Goal: Task Accomplishment & Management: Manage account settings

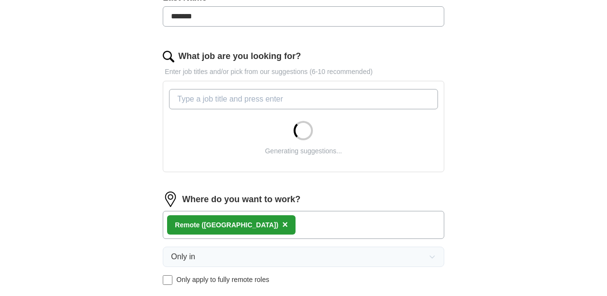
scroll to position [290, 0]
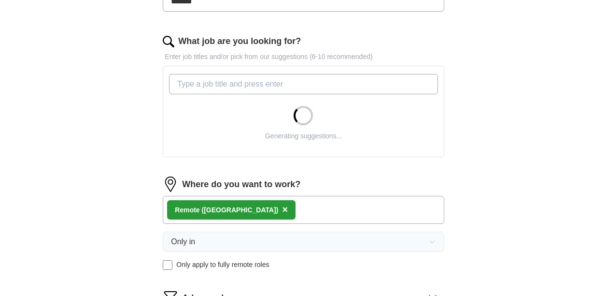
click at [274, 203] on div "Remote ([GEOGRAPHIC_DATA]) ×" at bounding box center [303, 210] width 281 height 28
click at [284, 205] on div "Remote ([GEOGRAPHIC_DATA]) ×" at bounding box center [303, 210] width 281 height 28
click at [271, 210] on div "Remote ([GEOGRAPHIC_DATA]) ×" at bounding box center [303, 210] width 281 height 28
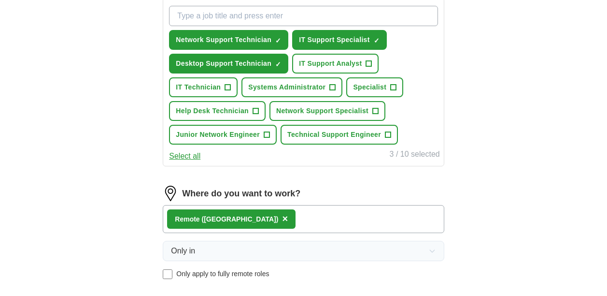
scroll to position [386, 0]
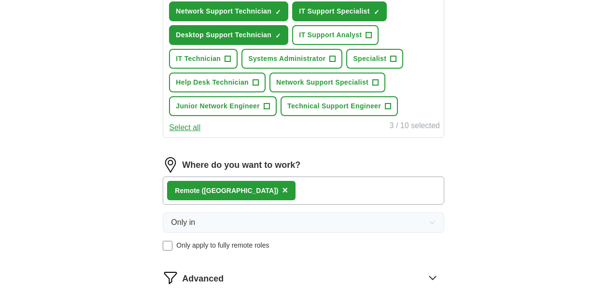
click at [260, 194] on div "Remote ([GEOGRAPHIC_DATA]) ×" at bounding box center [303, 190] width 281 height 28
click at [257, 82] on span "+" at bounding box center [256, 83] width 6 height 8
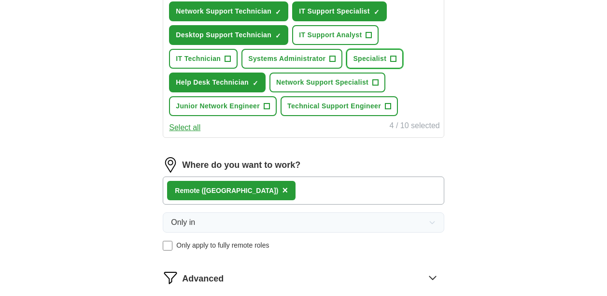
click at [392, 61] on span "+" at bounding box center [394, 59] width 6 height 8
click at [369, 39] on span "+" at bounding box center [369, 35] width 6 height 8
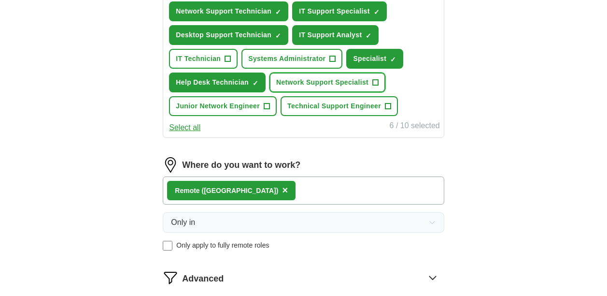
click at [374, 83] on span "+" at bounding box center [376, 83] width 6 height 8
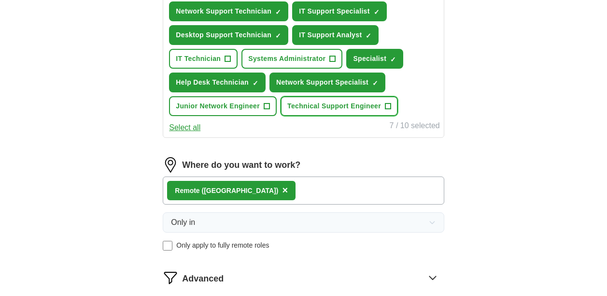
click at [387, 106] on span "+" at bounding box center [389, 106] width 6 height 8
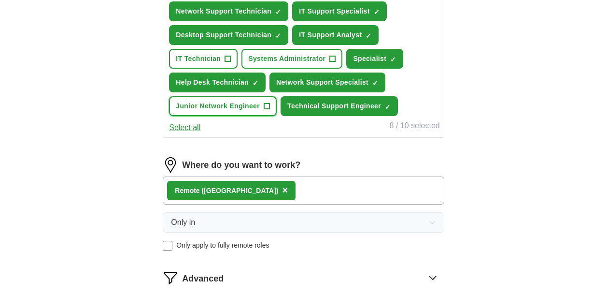
click at [269, 103] on span "+" at bounding box center [267, 106] width 6 height 8
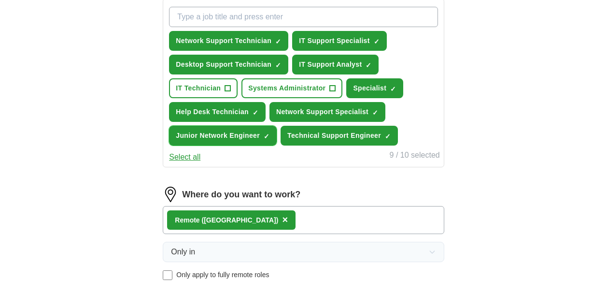
scroll to position [338, 0]
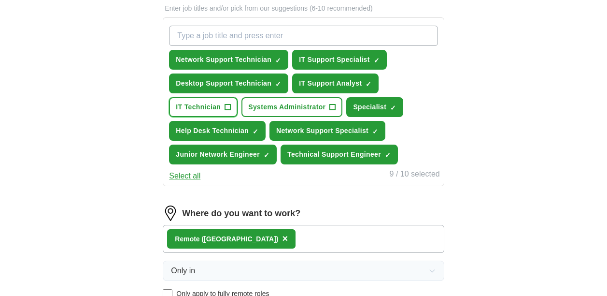
click at [230, 109] on span "+" at bounding box center [228, 107] width 6 height 8
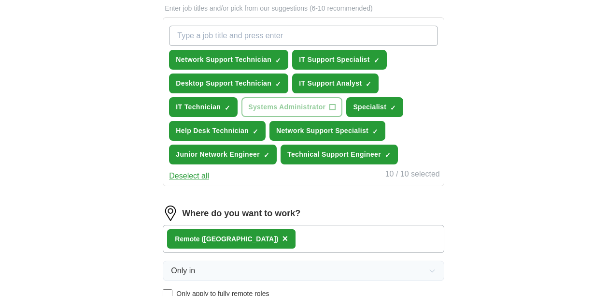
click at [241, 238] on div "Remote ([GEOGRAPHIC_DATA]) ×" at bounding box center [303, 239] width 281 height 28
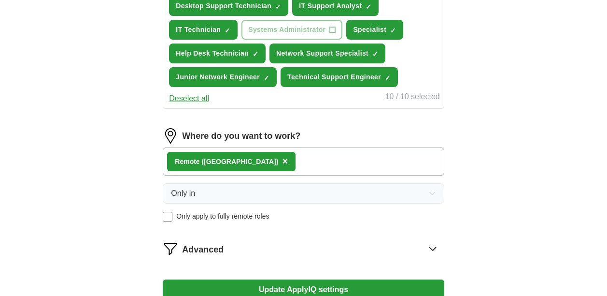
scroll to position [435, 0]
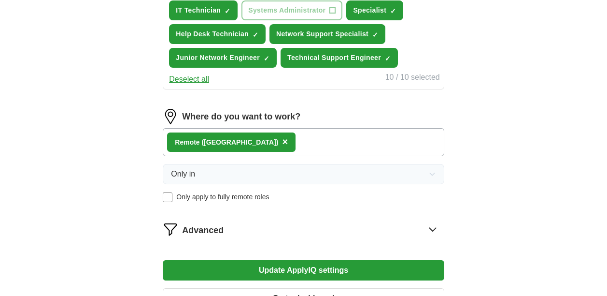
click at [202, 196] on span "Only apply to fully remote roles" at bounding box center [222, 197] width 93 height 10
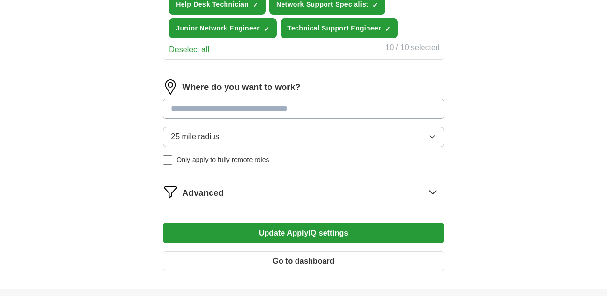
scroll to position [483, 0]
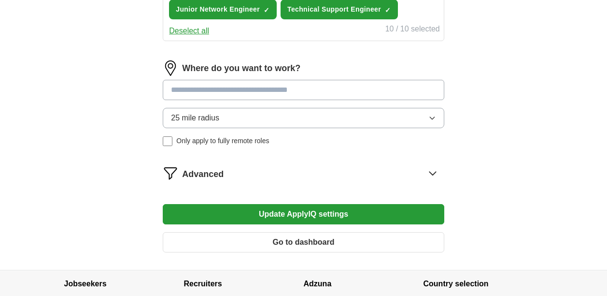
click at [192, 141] on span "Only apply to fully remote roles" at bounding box center [222, 141] width 93 height 10
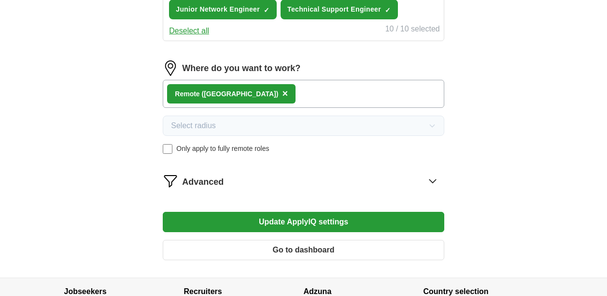
click at [278, 225] on button "Update ApplyIQ settings" at bounding box center [303, 222] width 281 height 20
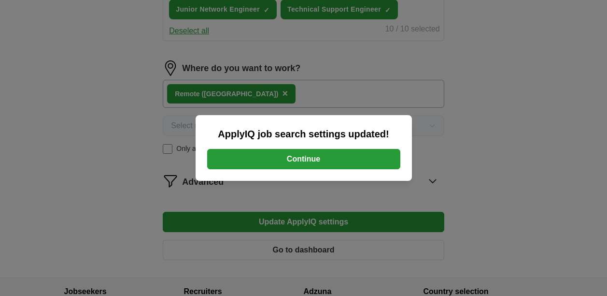
click at [247, 162] on button "Continue" at bounding box center [303, 159] width 193 height 20
